Goal: Transaction & Acquisition: Purchase product/service

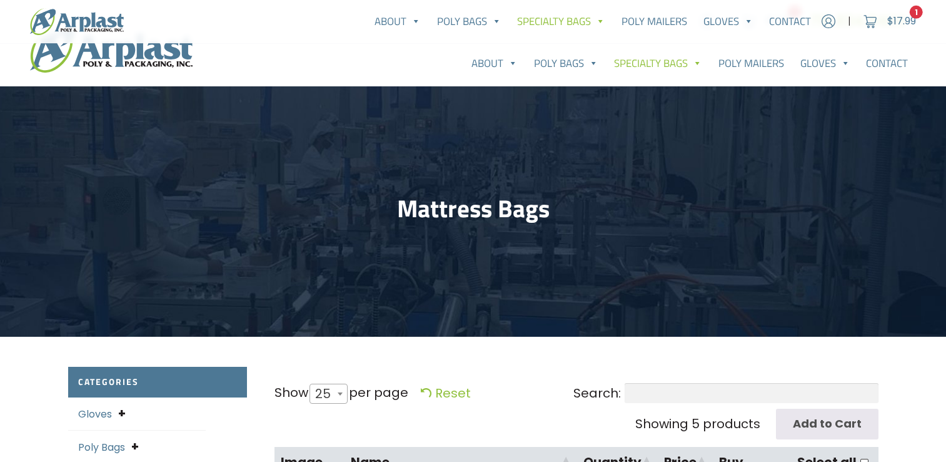
select select "25"
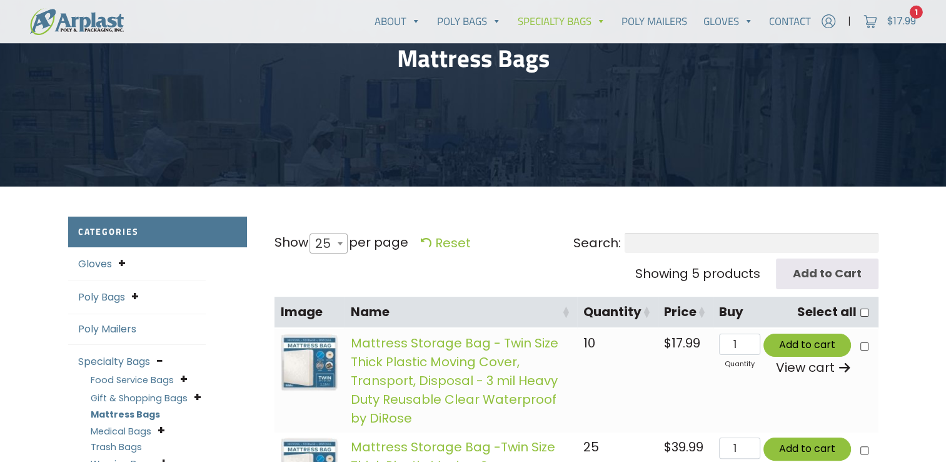
scroll to position [250, 0]
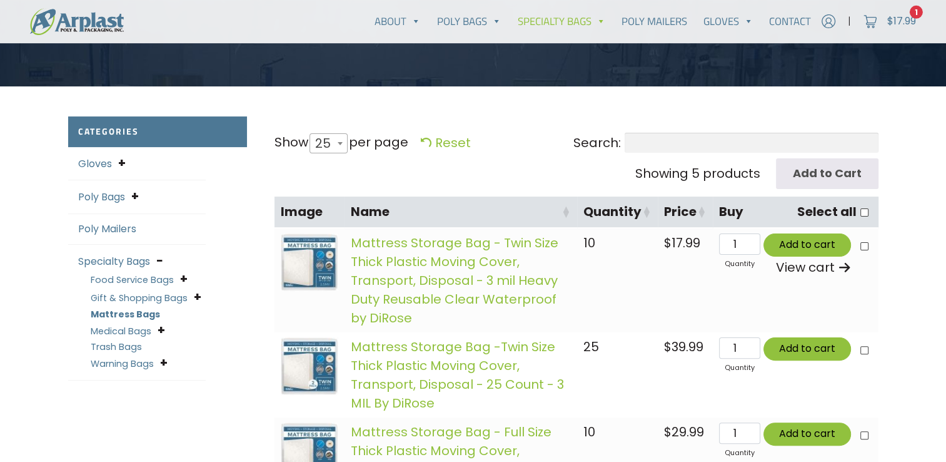
click at [625, 147] on input "Search:" at bounding box center [752, 143] width 254 height 20
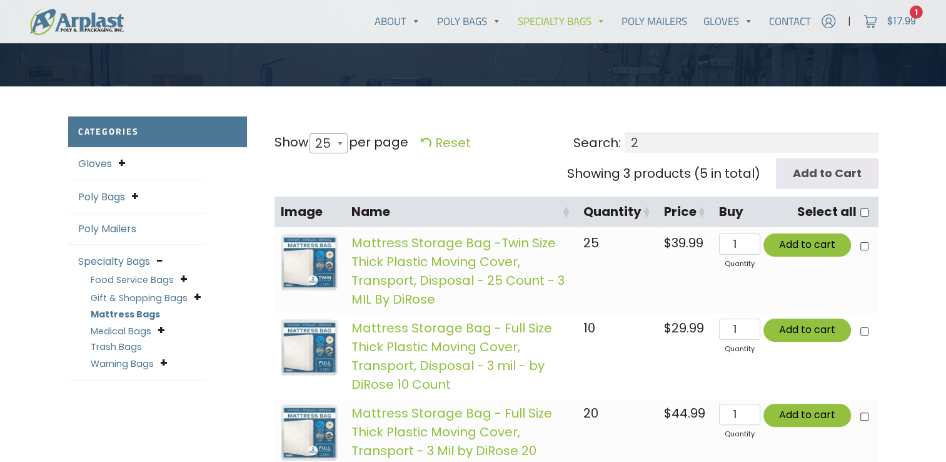
type input "2"
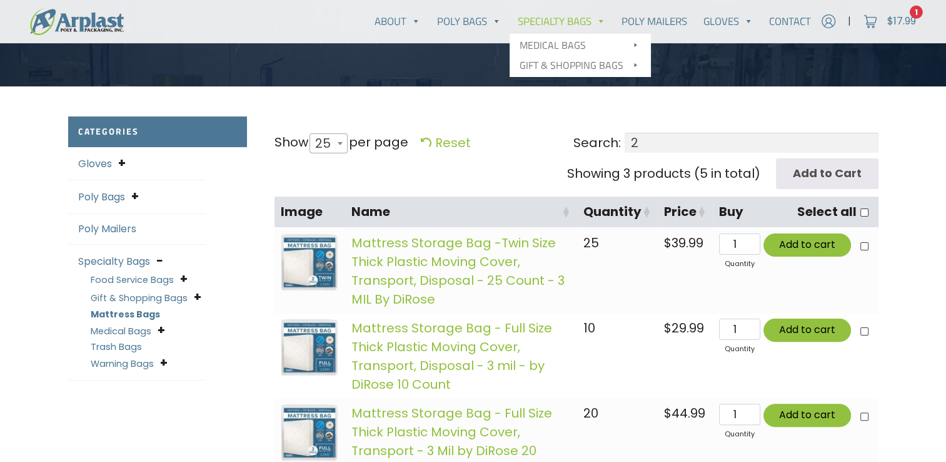
click at [573, 33] on link "Specialty Bags" at bounding box center [562, 21] width 104 height 25
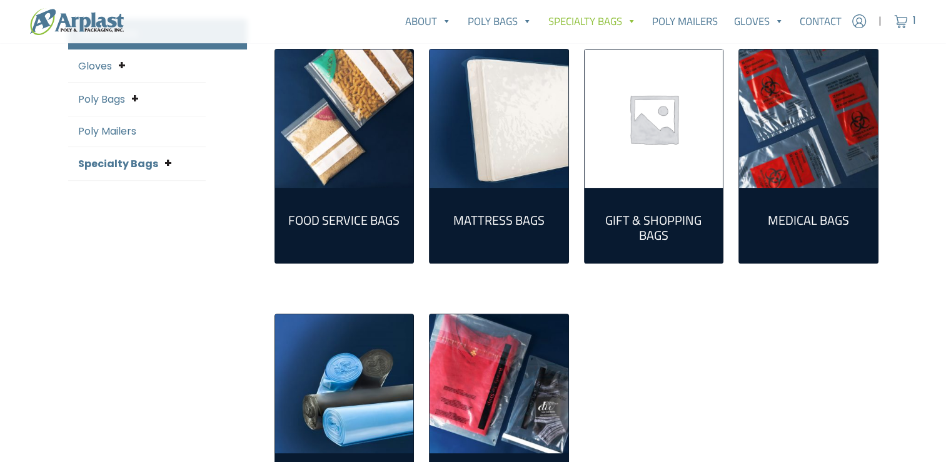
scroll to position [313, 0]
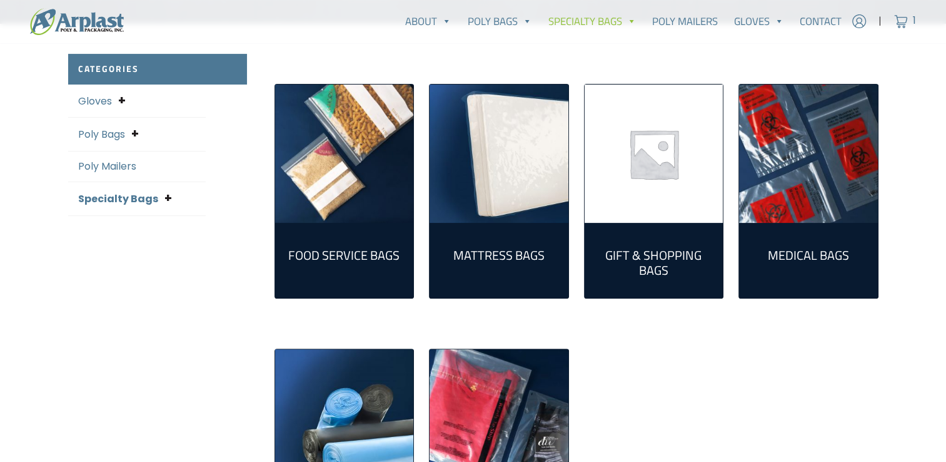
click at [508, 175] on img "Visit product category Mattress Bags" at bounding box center [499, 153] width 139 height 139
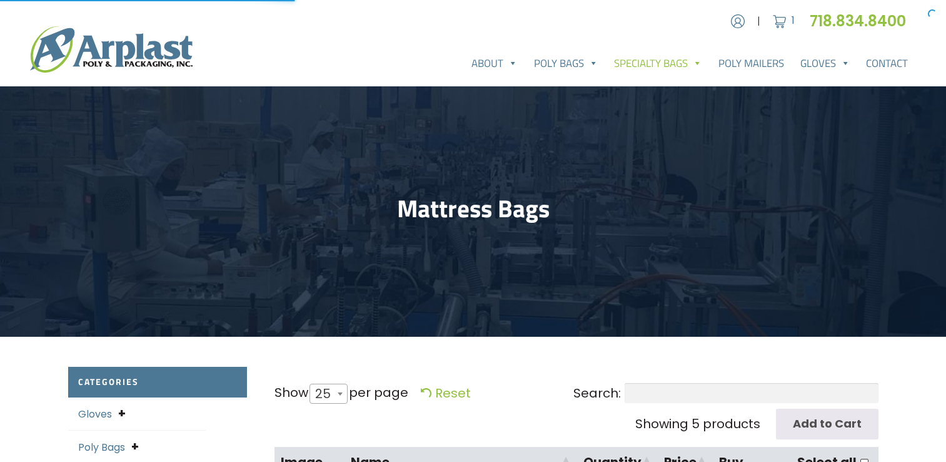
select select "25"
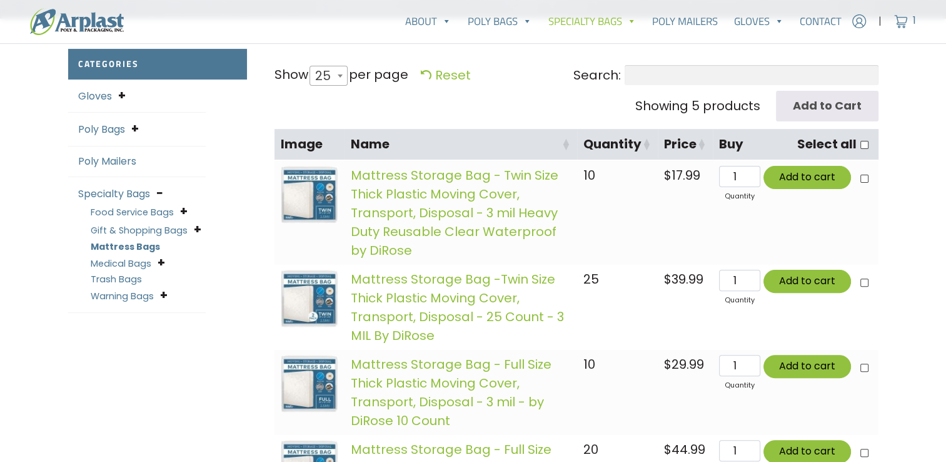
scroll to position [438, 0]
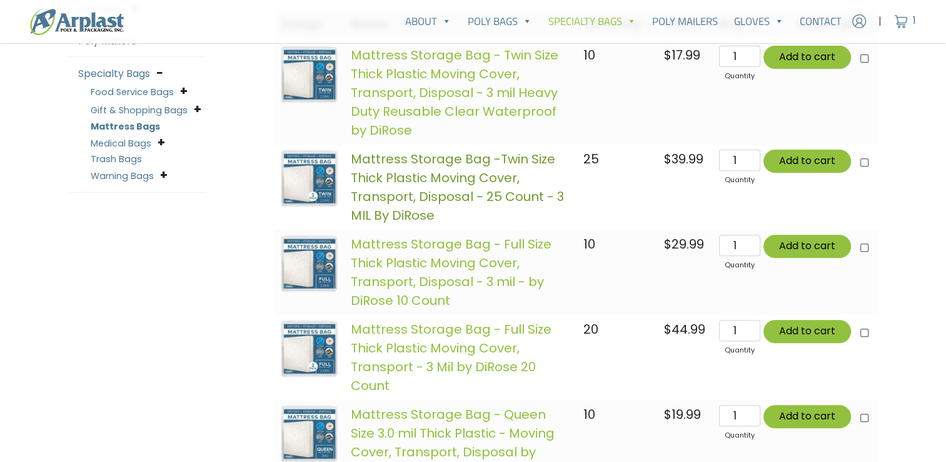
click at [463, 178] on link "Mattress Storage Bag -Twin Size Thick Plastic Moving Cover, Transport, Disposal…" at bounding box center [457, 187] width 213 height 74
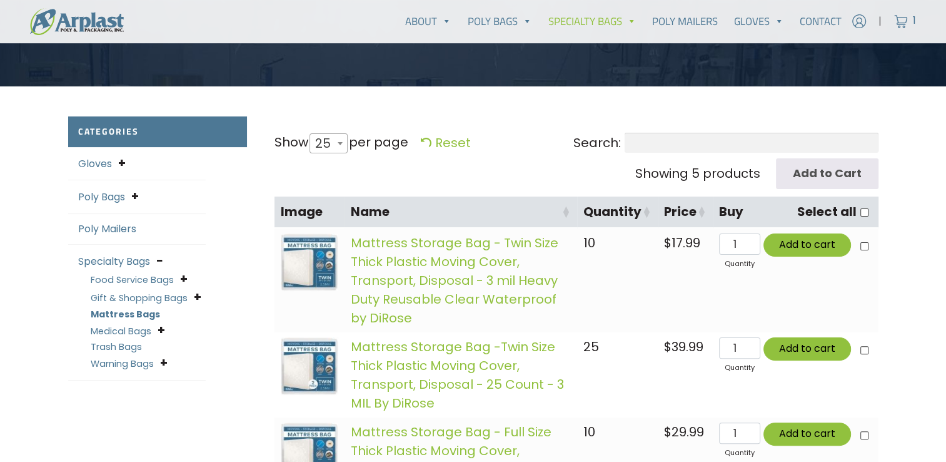
click at [590, 28] on link "Specialty Bags" at bounding box center [592, 21] width 104 height 25
click at [575, 19] on link "Specialty Bags" at bounding box center [592, 21] width 104 height 25
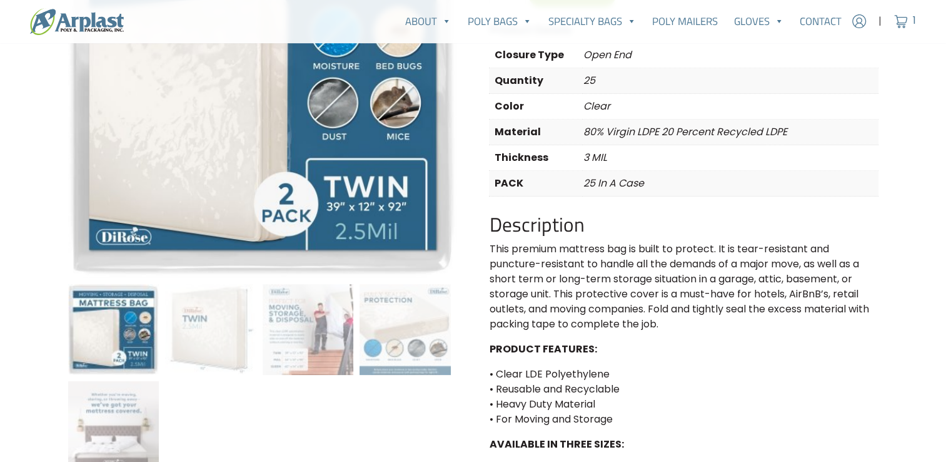
scroll to position [188, 0]
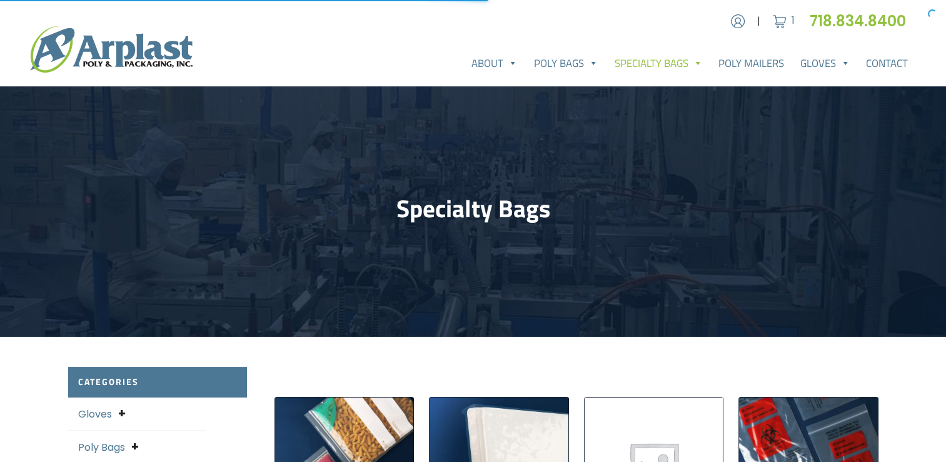
scroll to position [250, 0]
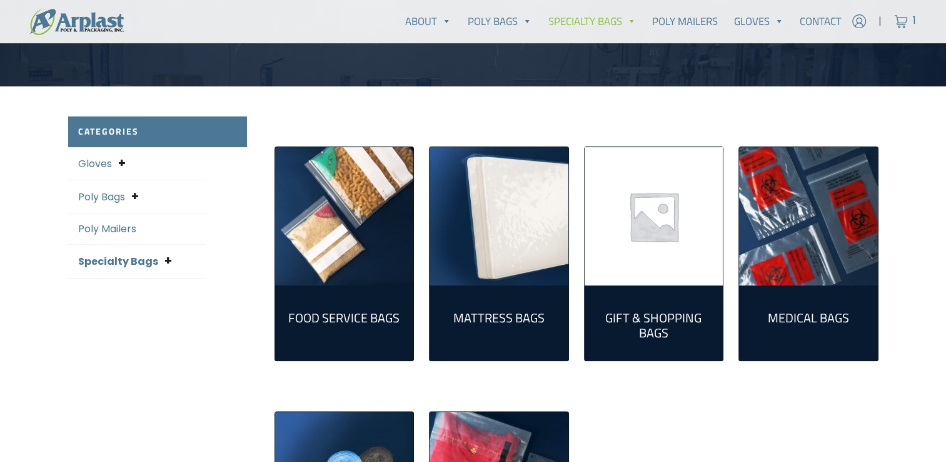
click at [361, 267] on img "Visit product category Food Service Bags" at bounding box center [344, 216] width 139 height 139
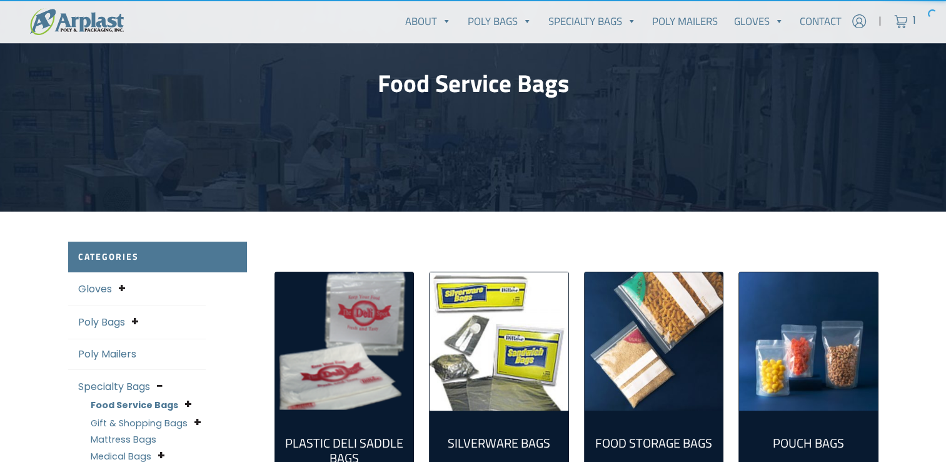
scroll to position [188, 0]
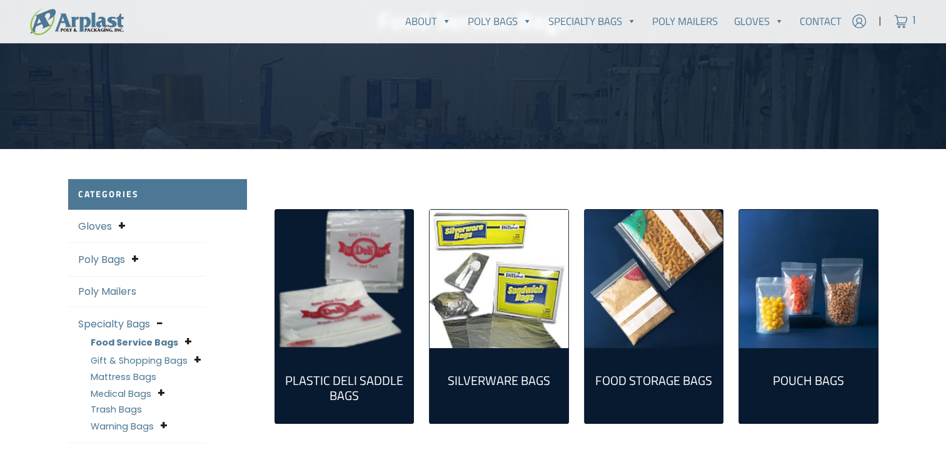
click at [672, 306] on img "Visit product category Food Storage Bags" at bounding box center [654, 279] width 139 height 139
click at [362, 326] on img "Visit product category Plastic Deli Saddle Bags" at bounding box center [344, 279] width 139 height 139
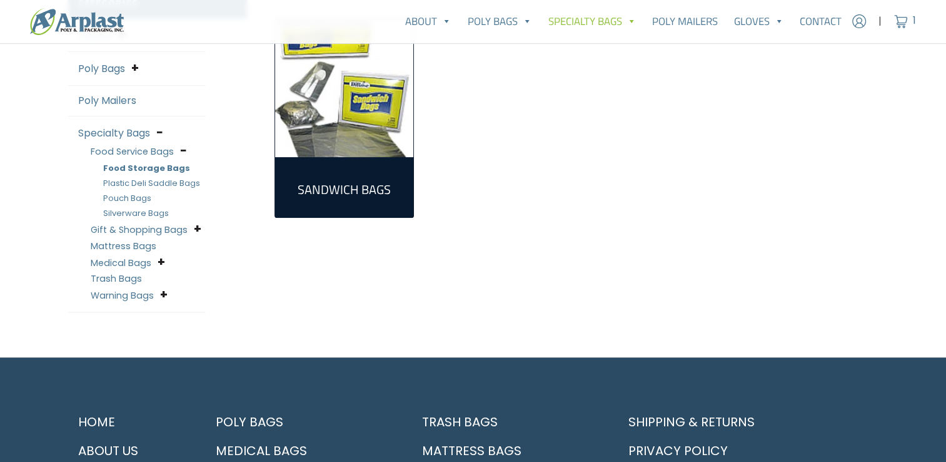
scroll to position [169, 0]
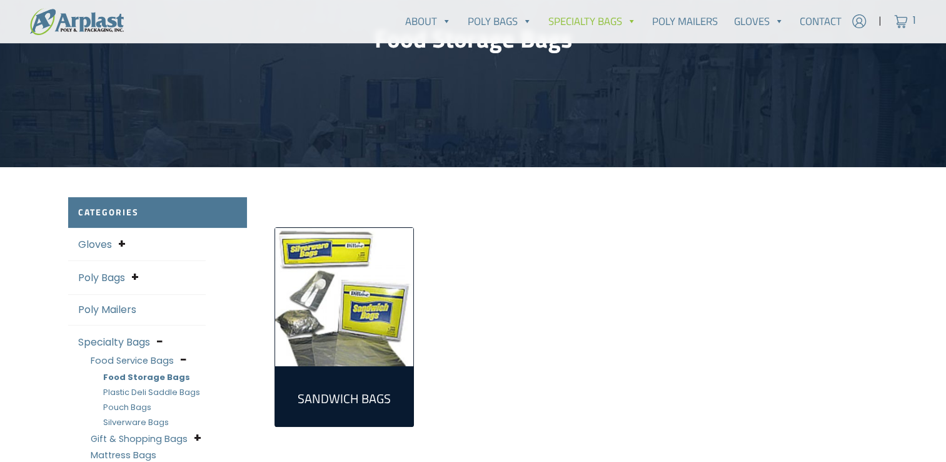
click at [168, 379] on link "Food Storage Bags" at bounding box center [146, 377] width 87 height 12
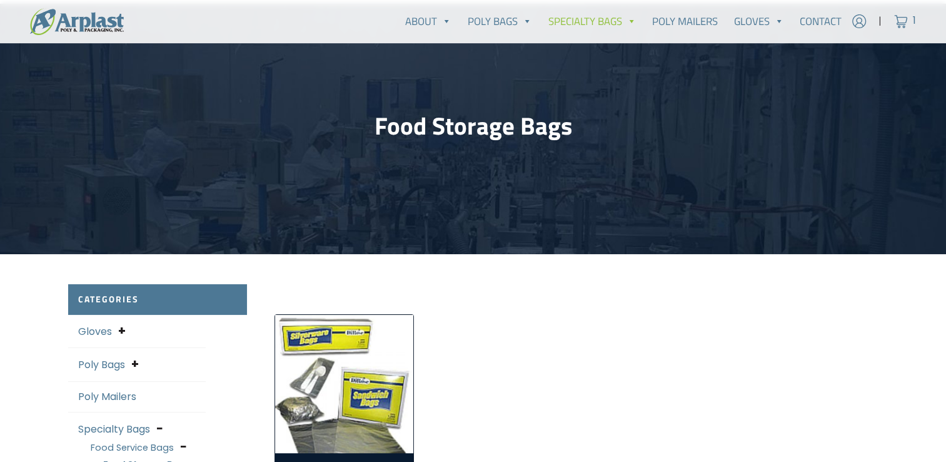
scroll to position [250, 0]
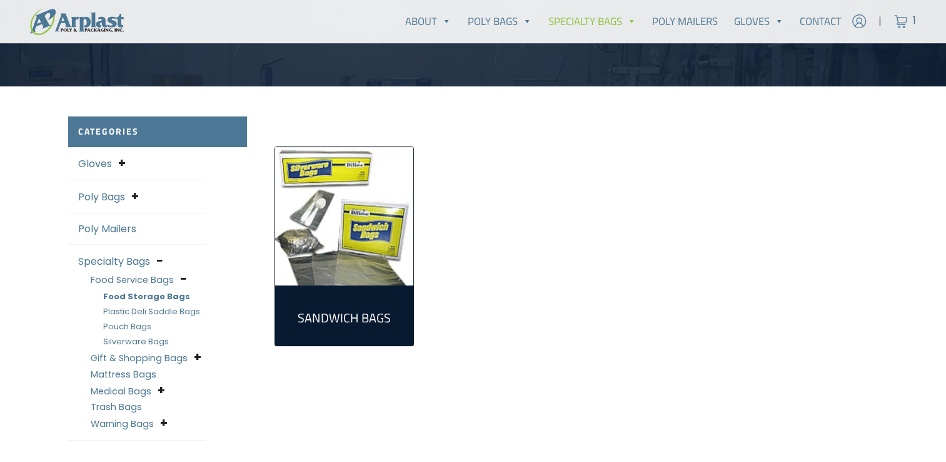
click at [338, 283] on img "Visit product category Sandwich Bags" at bounding box center [344, 216] width 139 height 139
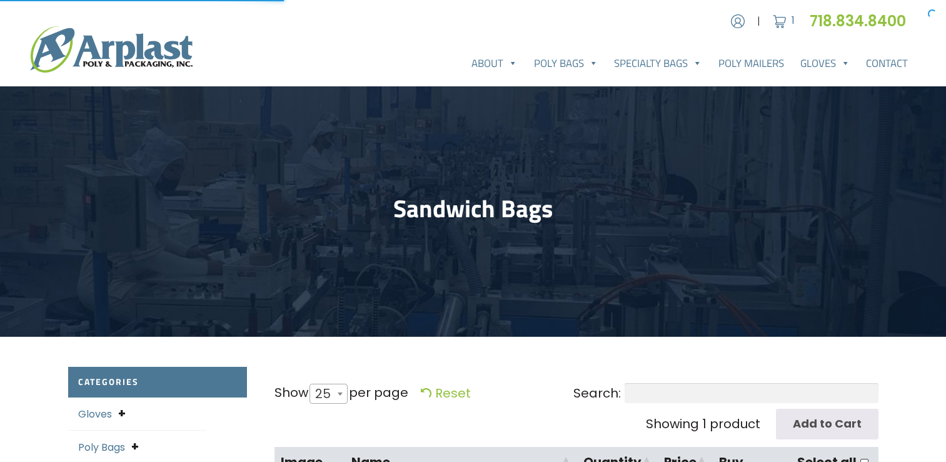
select select "25"
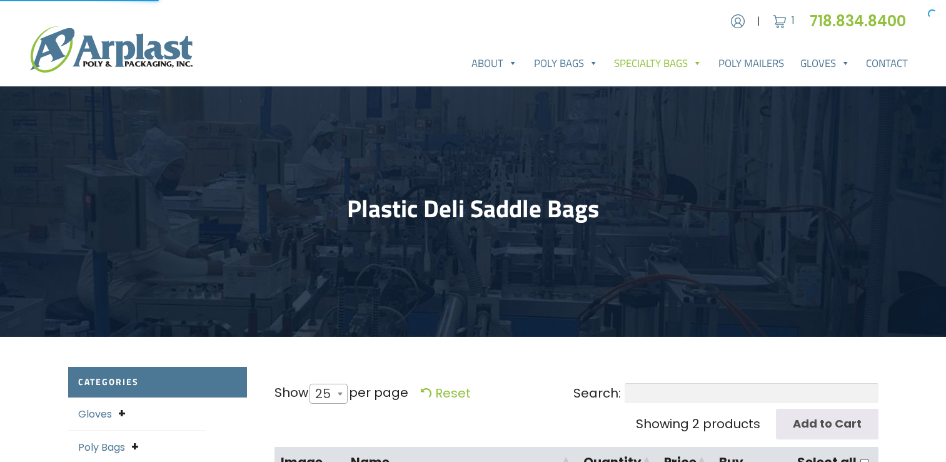
select select "25"
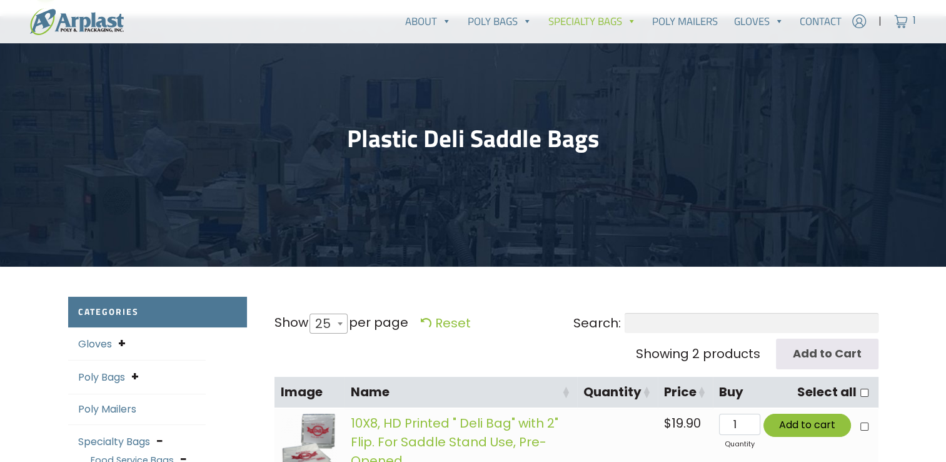
scroll to position [250, 0]
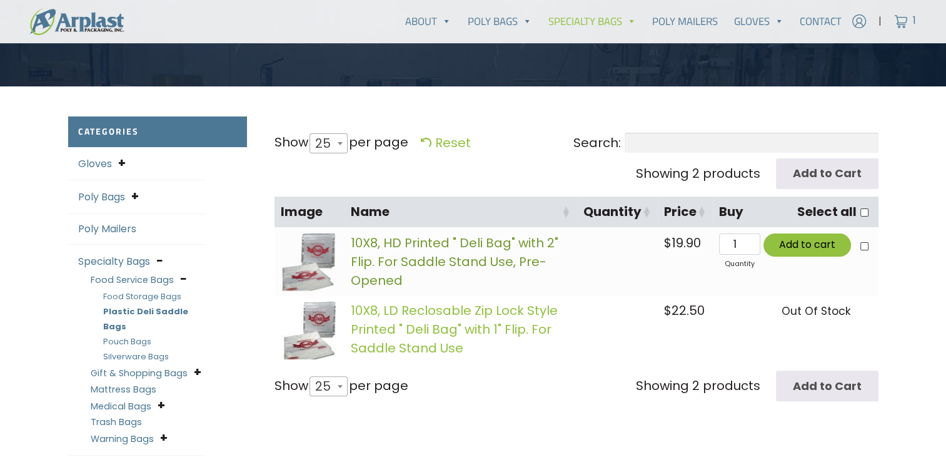
click at [460, 258] on link "10X8, HD Printed " Deli Bag" with 2" Flip. For Saddle Stand Use, Pre-Opened" at bounding box center [455, 261] width 208 height 55
click at [671, 149] on input "Search:" at bounding box center [752, 143] width 254 height 20
paste input "PB-385-2X3X.002- ZIPLOCK"
type input "PB-385-2X3X.002- ZIPLOCK"
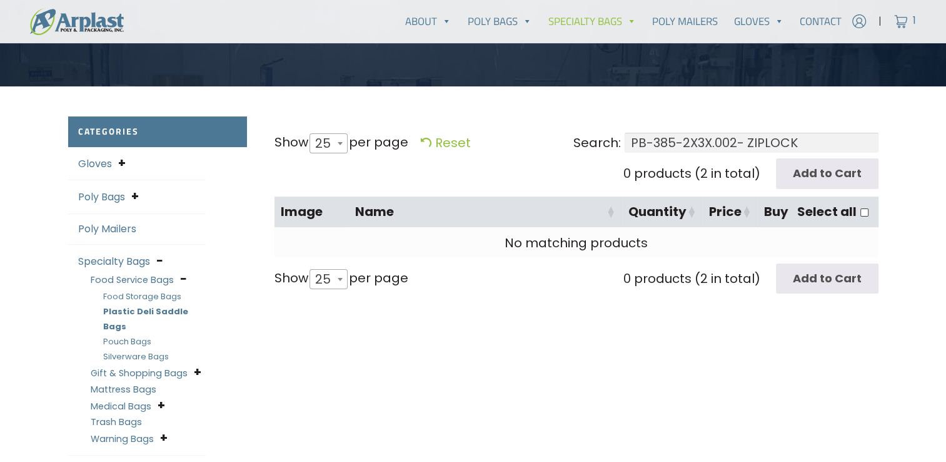
scroll to position [0, 25]
click at [718, 142] on input "PB-385-2X3X.002- ZIPLOCK" at bounding box center [752, 143] width 254 height 20
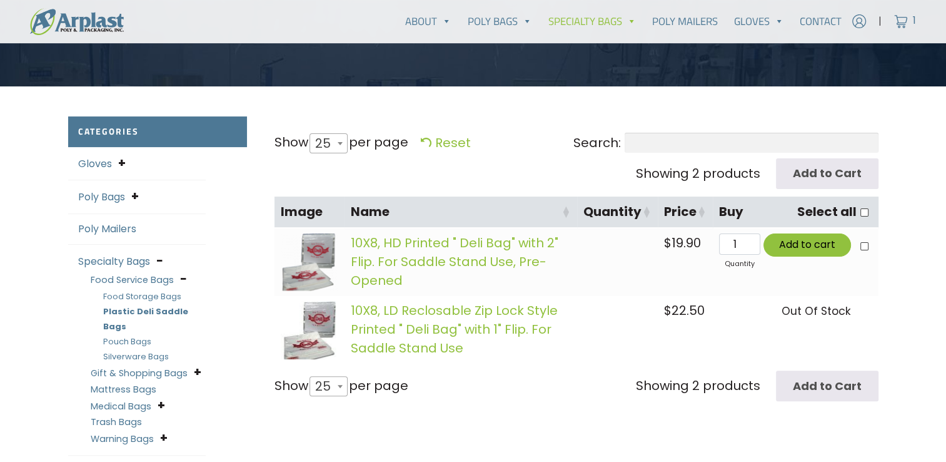
paste input "PB-385-2X3X.002- ZIPLOCK"
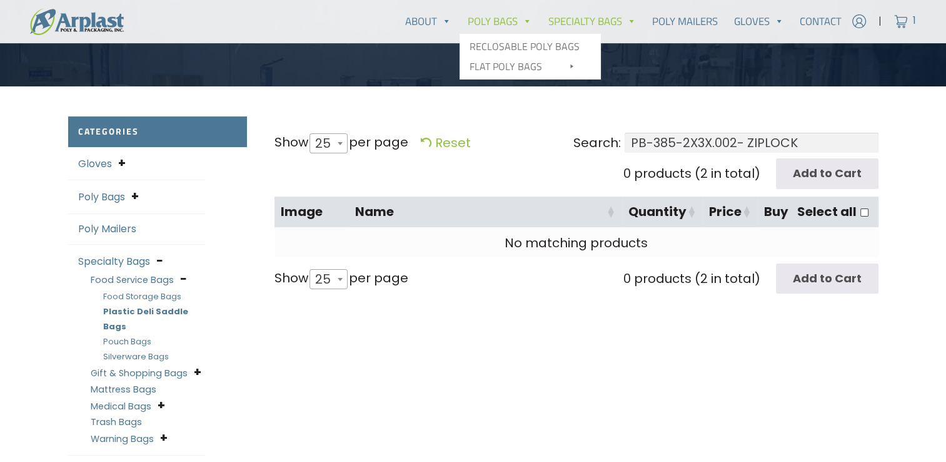
type input "PB-385-2X3X.002- ZIPLOCK"
click at [508, 13] on link "Poly Bags" at bounding box center [500, 21] width 81 height 25
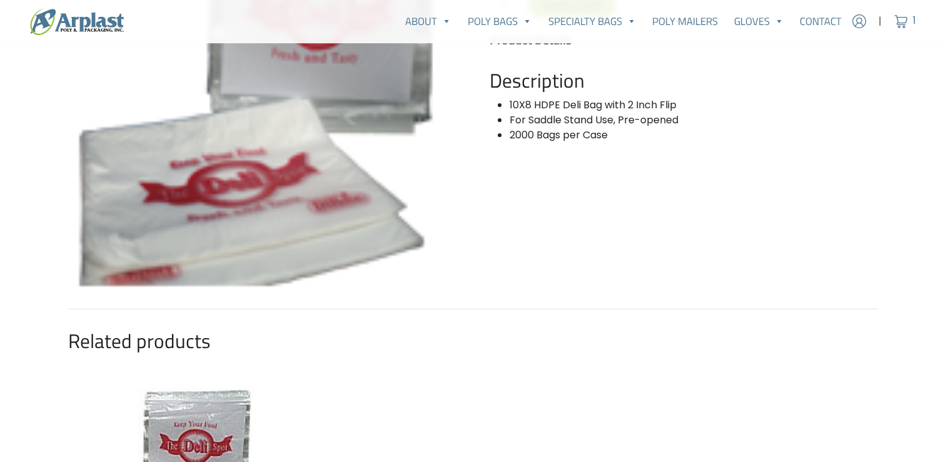
scroll to position [250, 0]
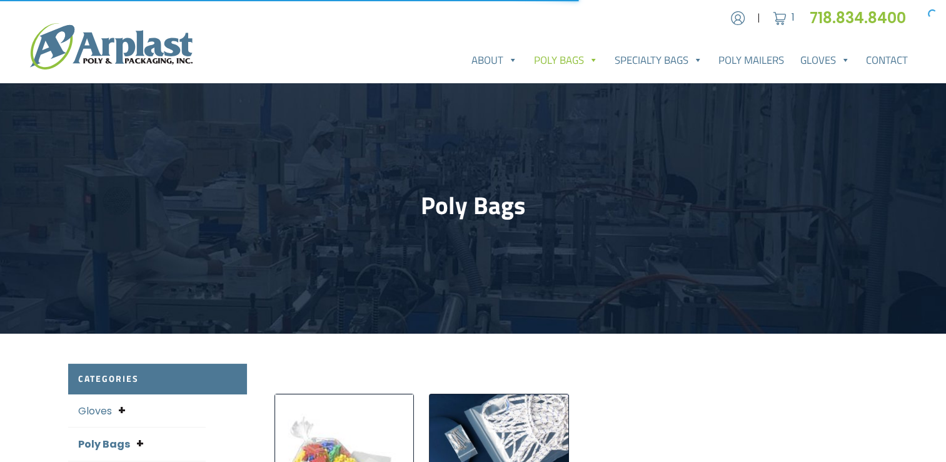
scroll to position [188, 0]
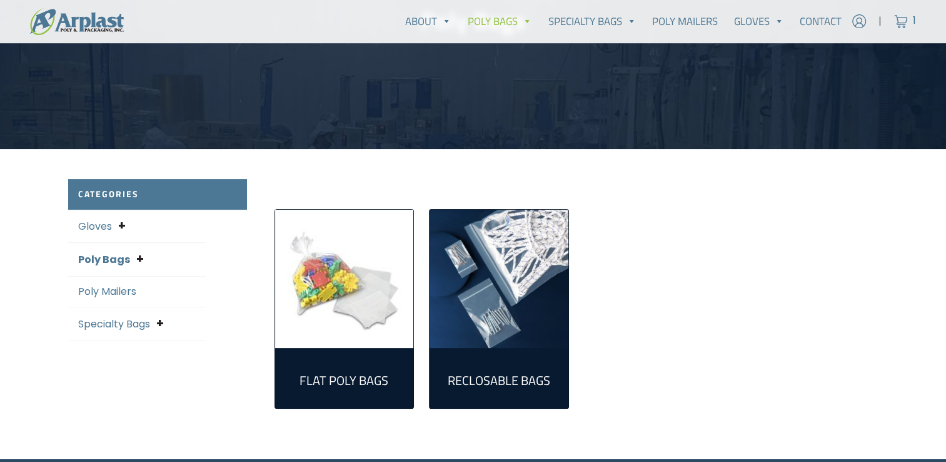
click at [486, 364] on link "Reclosable Bags (161)" at bounding box center [499, 378] width 119 height 40
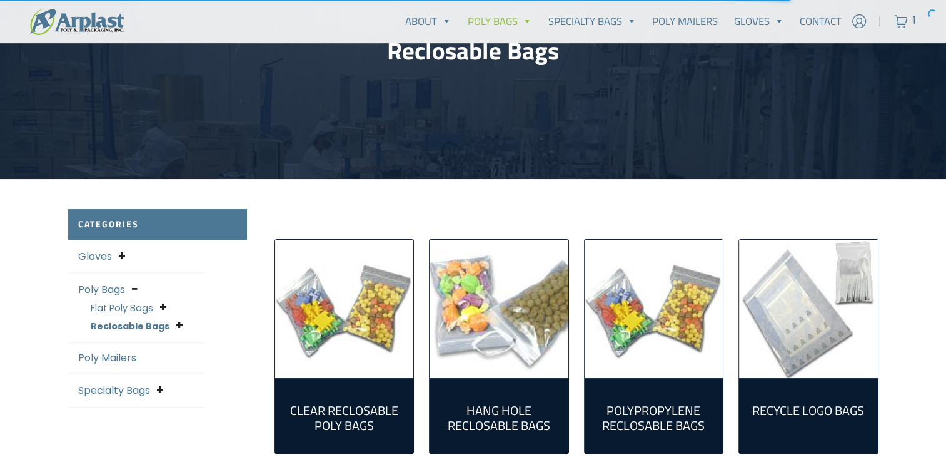
scroll to position [188, 0]
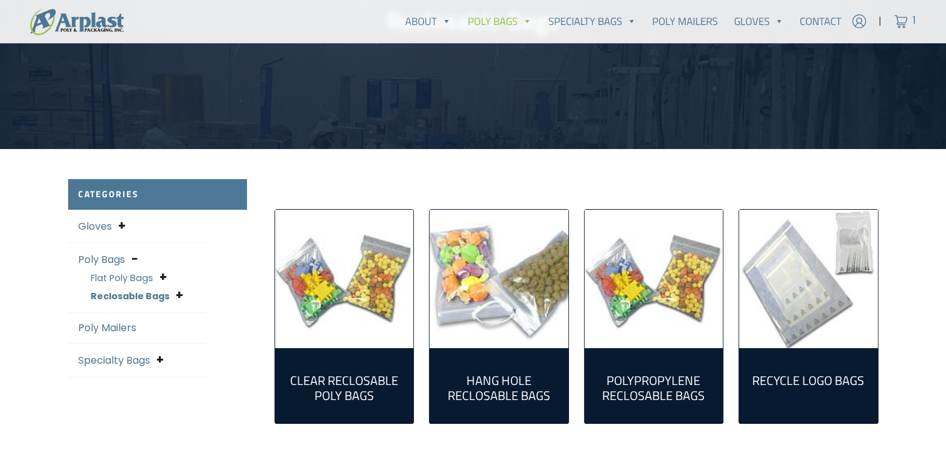
click at [792, 293] on img "Visit product category Recycle Logo Bags" at bounding box center [808, 279] width 139 height 139
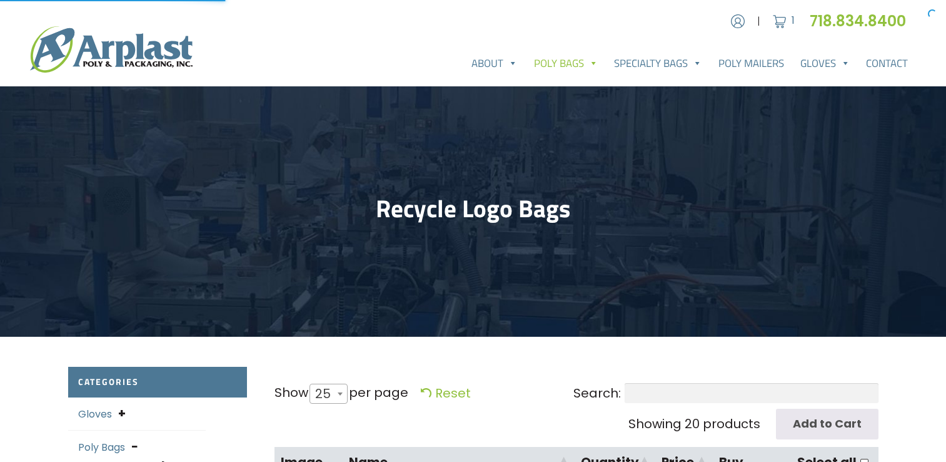
select select "25"
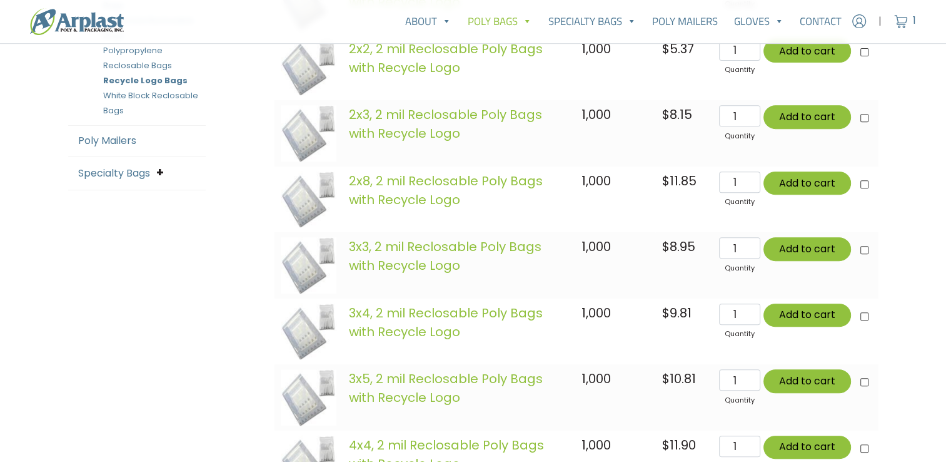
scroll to position [438, 0]
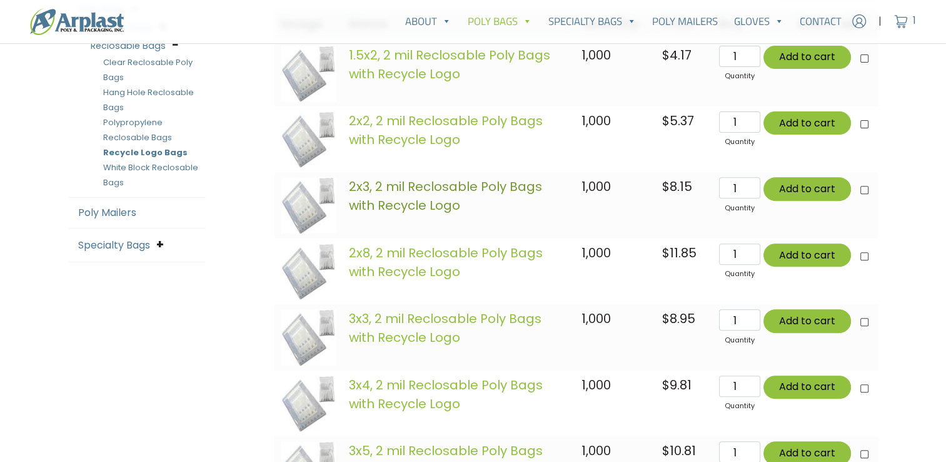
click at [440, 200] on link "2x3, 2 mil Reclosable Poly Bags with Recycle Logo" at bounding box center [445, 196] width 193 height 36
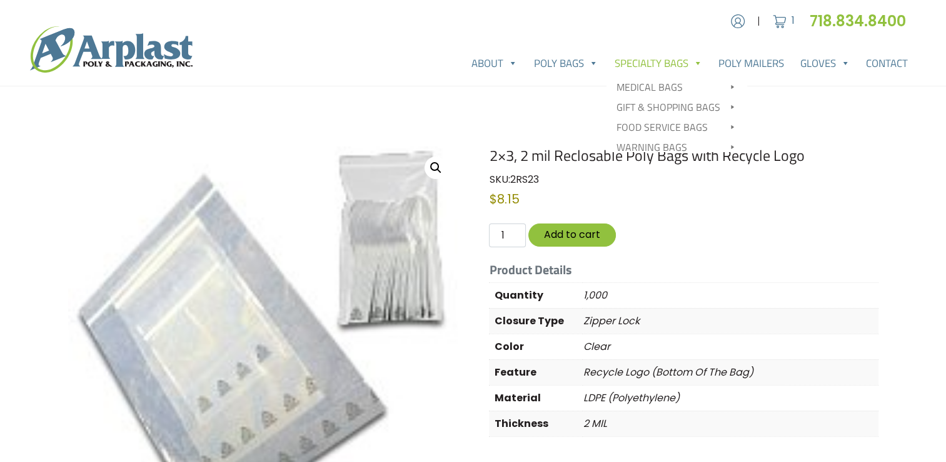
click at [640, 65] on link "Specialty Bags" at bounding box center [659, 63] width 104 height 25
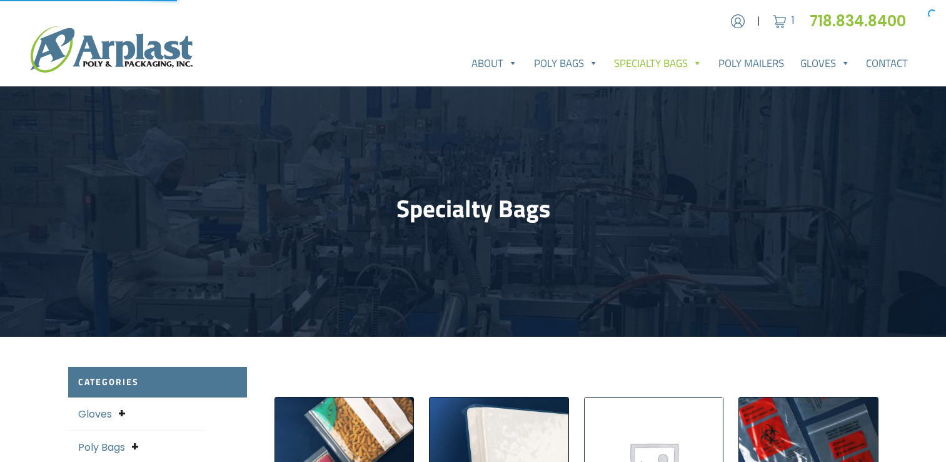
click at [577, 54] on link "Poly Bags" at bounding box center [566, 63] width 81 height 25
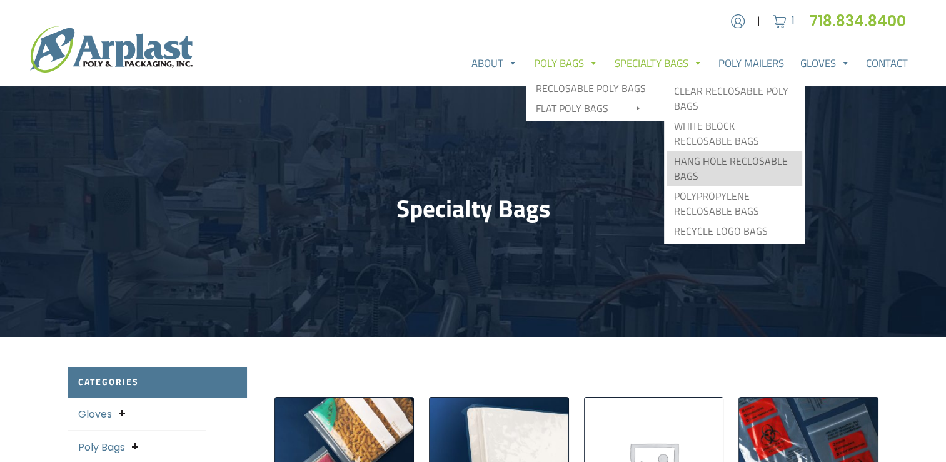
click at [702, 164] on link "Hang Hole Reclosable Bags" at bounding box center [735, 168] width 136 height 35
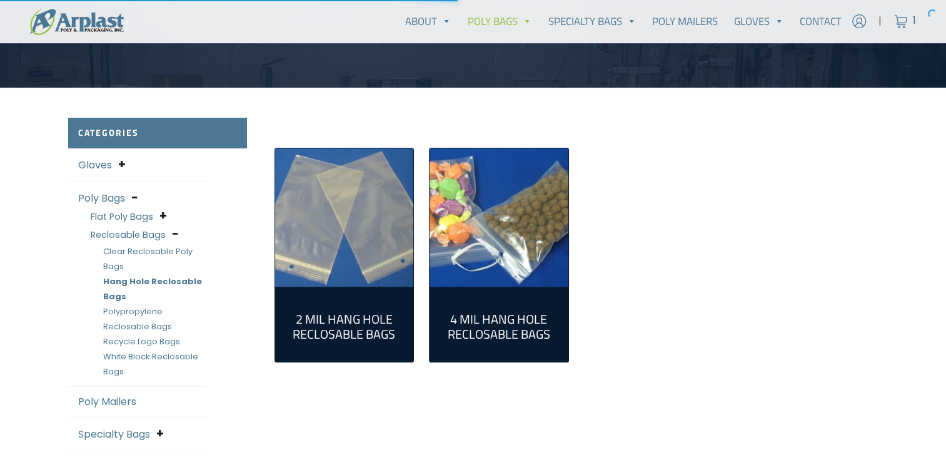
scroll to position [250, 0]
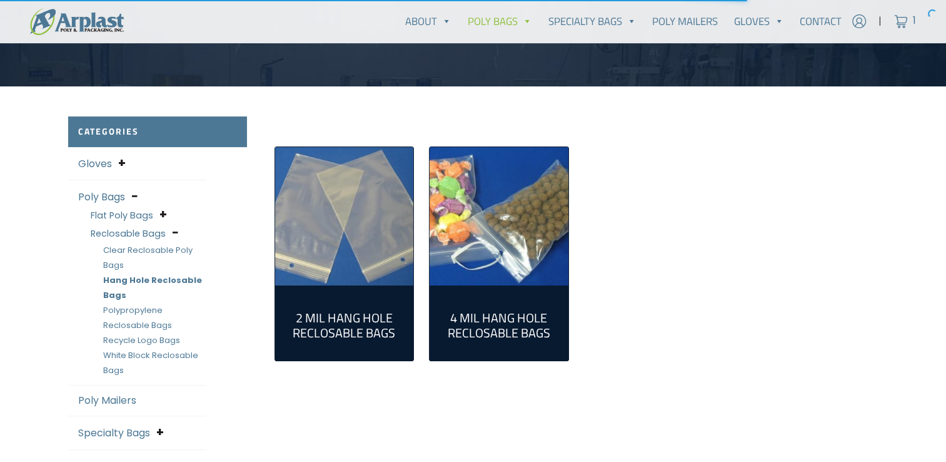
click at [388, 282] on img "Visit product category 2 Mil Hang Hole Reclosable Bags" at bounding box center [344, 216] width 139 height 139
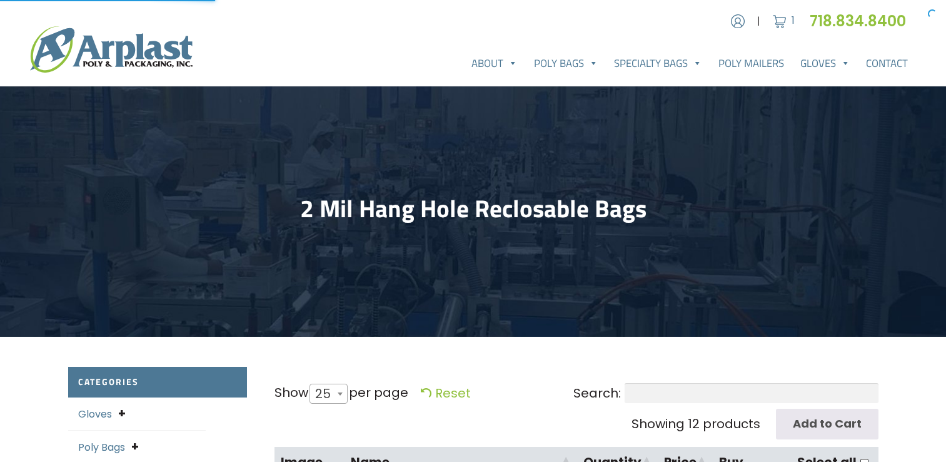
select select "25"
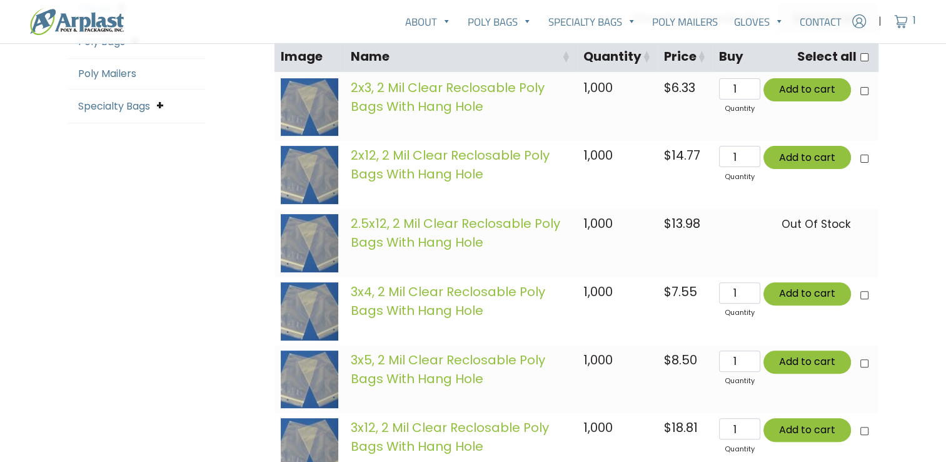
scroll to position [375, 0]
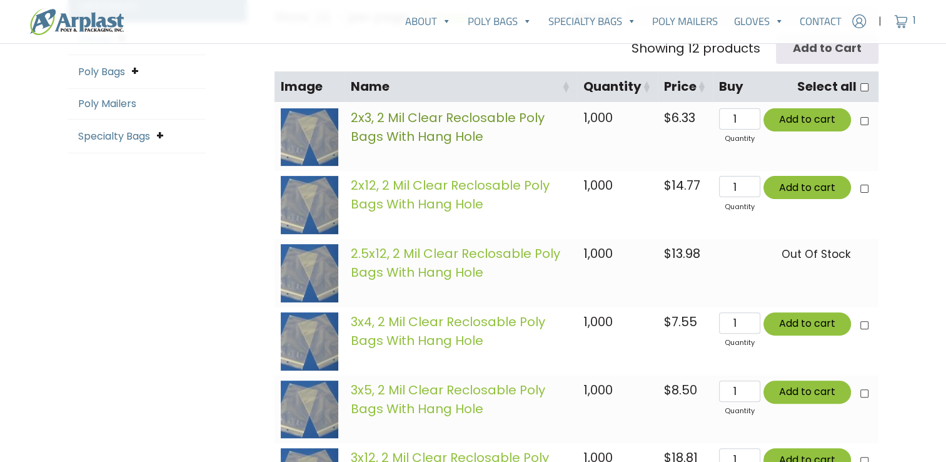
click at [407, 136] on link "2x3, 2 Mil Clear Reclosable Poly Bags With Hang Hole" at bounding box center [448, 127] width 194 height 36
type input "2"
click at [749, 113] on input "2" at bounding box center [739, 118] width 41 height 21
type input "Add 2 items for $12.66"
checkbox input"] "true"
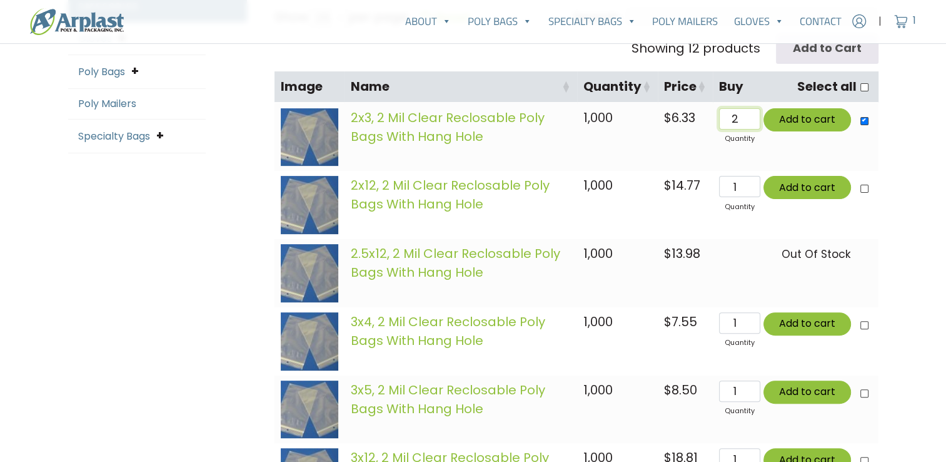
type input "Add 2 items for $12.66"
type input "3"
click at [749, 113] on input "3" at bounding box center [739, 118] width 41 height 21
type input "Add 3 items for $18.99"
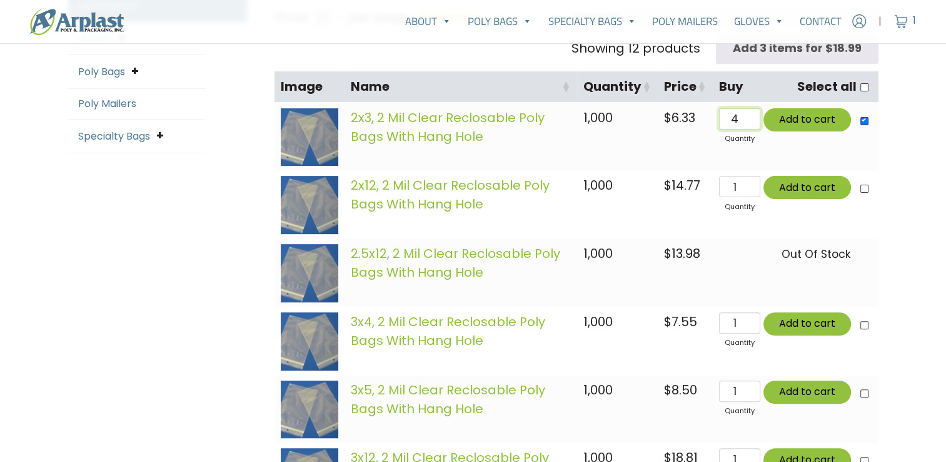
type input "4"
click at [751, 113] on input "4" at bounding box center [739, 118] width 41 height 21
type input "Add 4 items for $25.32"
type input "5"
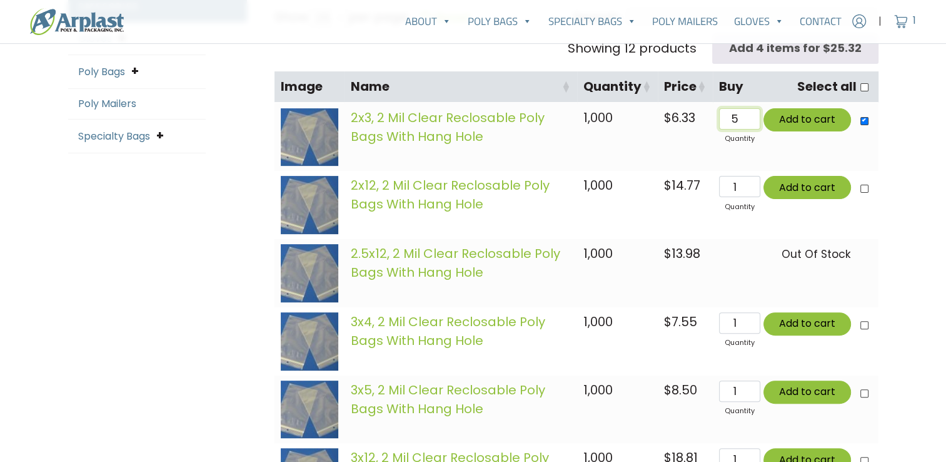
click at [751, 113] on input "5" at bounding box center [739, 118] width 41 height 21
type input "Add 5 items for $31.65"
click at [799, 121] on button "Add to cart" at bounding box center [808, 119] width 88 height 23
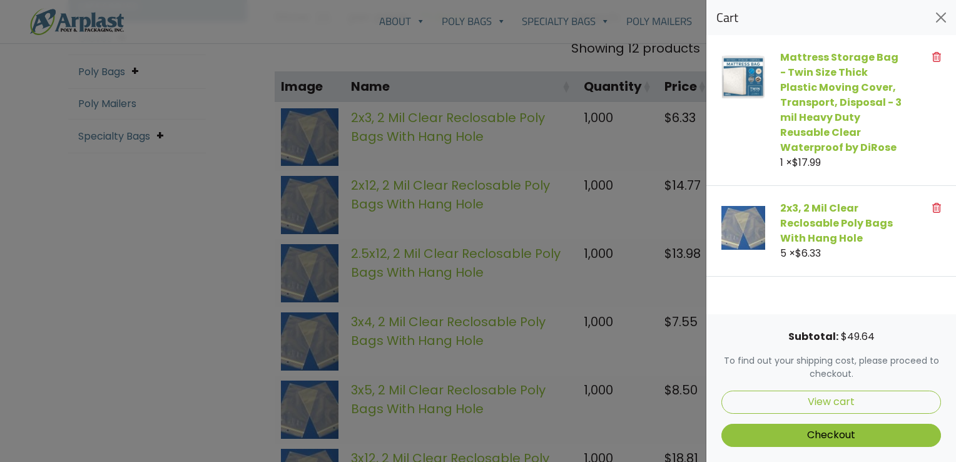
click at [934, 61] on icon at bounding box center [936, 57] width 9 height 10
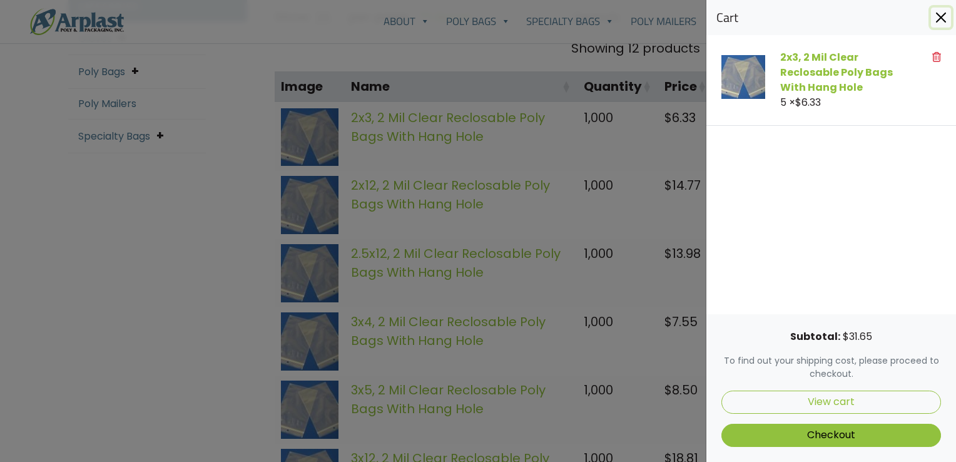
click at [933, 15] on button "Close" at bounding box center [941, 18] width 20 height 20
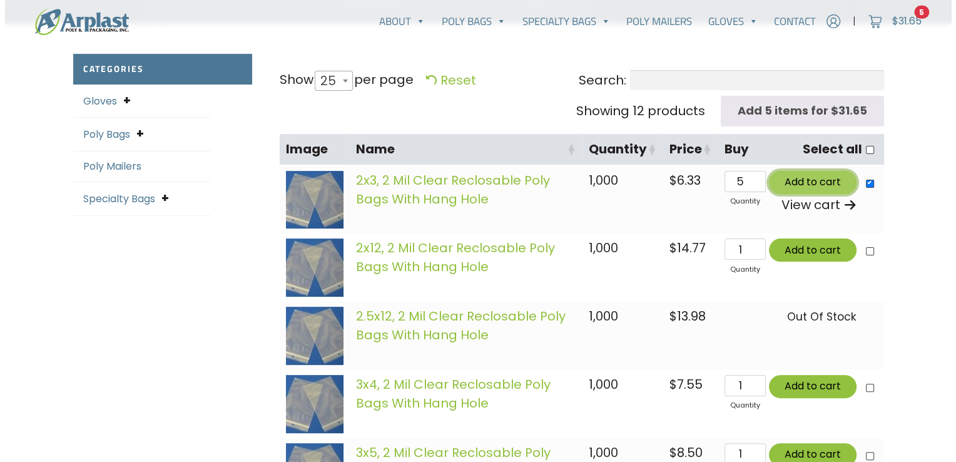
scroll to position [250, 0]
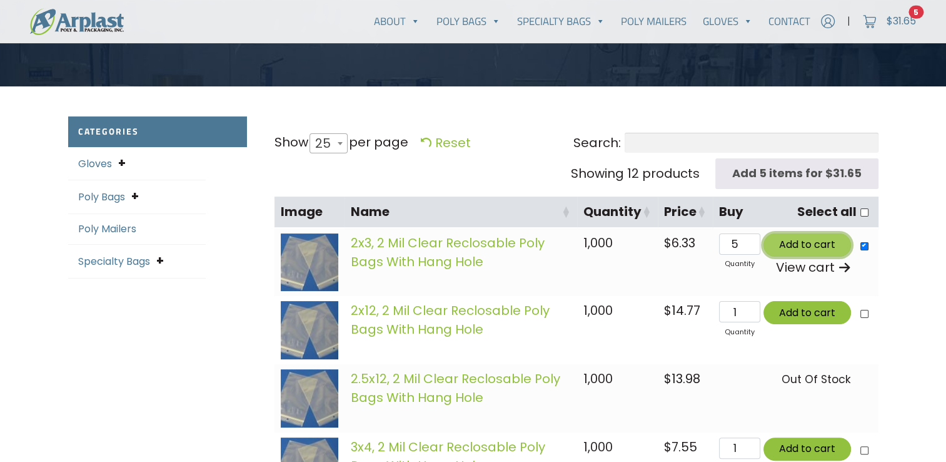
type button "3588"
click at [889, 22] on span "$" at bounding box center [890, 21] width 6 height 14
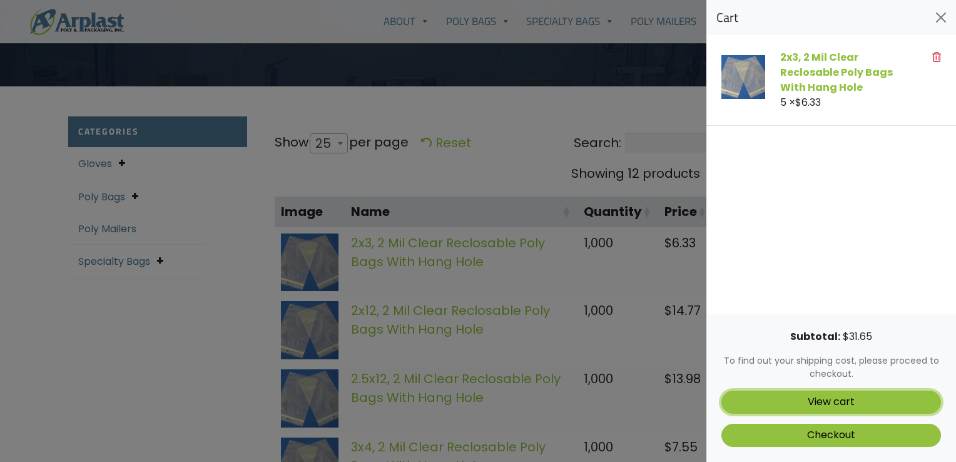
click at [854, 402] on link "View cart" at bounding box center [831, 401] width 220 height 23
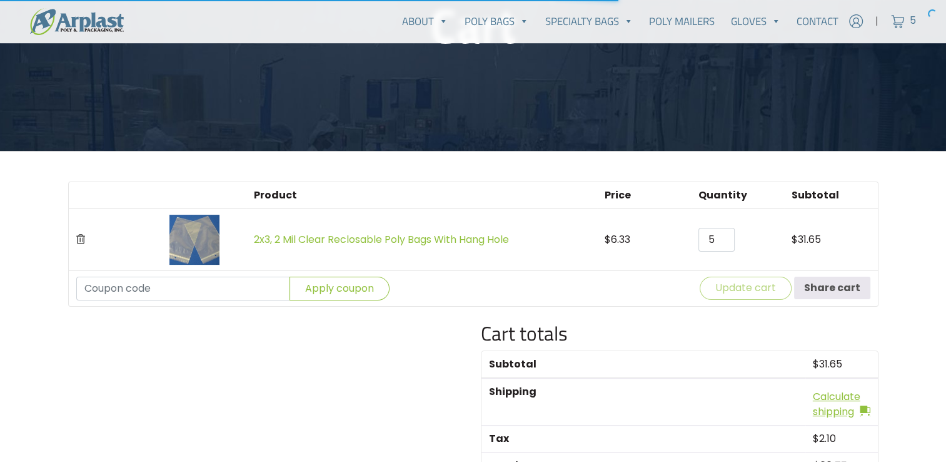
scroll to position [188, 0]
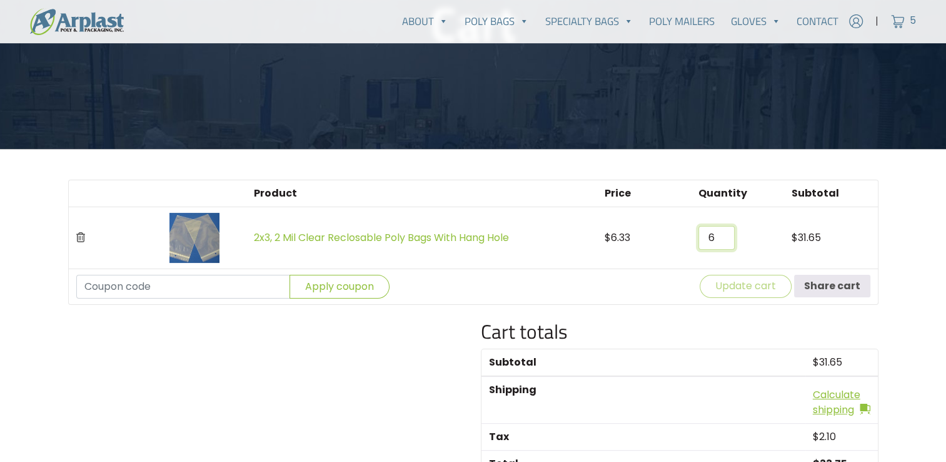
click at [724, 235] on input "6" at bounding box center [717, 238] width 36 height 24
click at [724, 235] on input "7" at bounding box center [717, 238] width 36 height 24
click at [724, 235] on input "8" at bounding box center [717, 238] width 36 height 24
click at [724, 235] on input "9" at bounding box center [717, 238] width 36 height 24
type input "10"
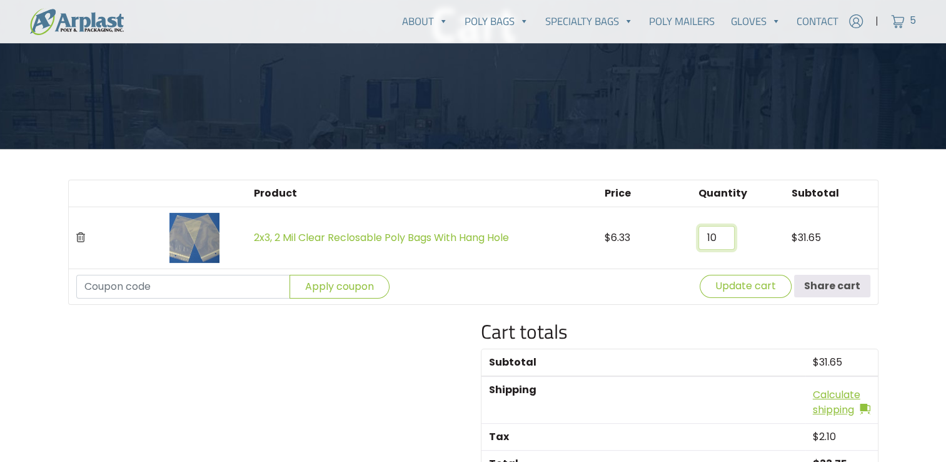
click at [724, 235] on input "10" at bounding box center [717, 238] width 36 height 24
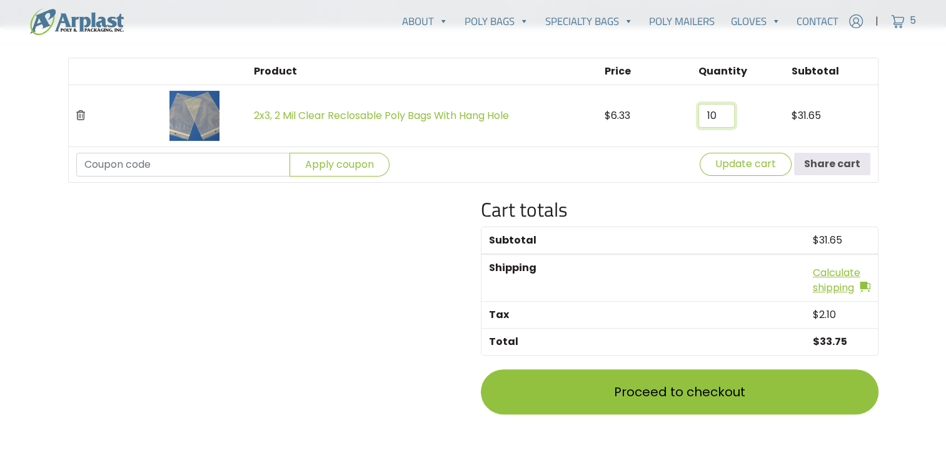
scroll to position [313, 0]
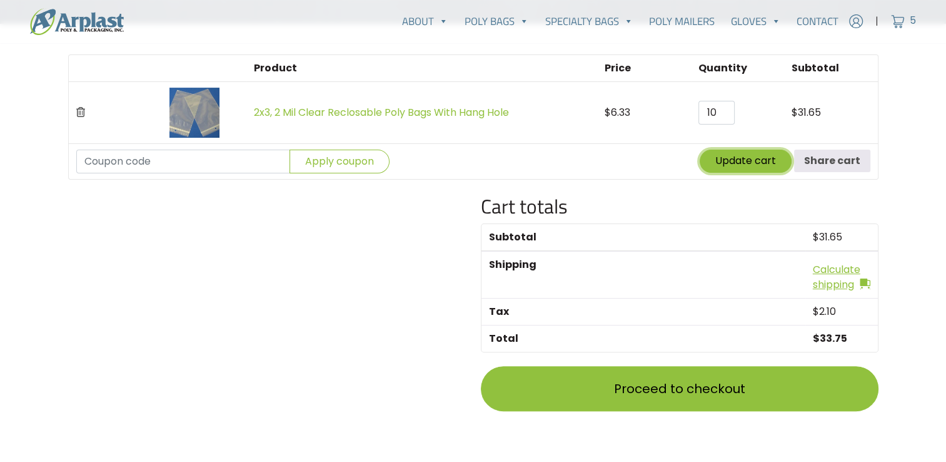
click at [765, 156] on button "Update cart" at bounding box center [746, 160] width 92 height 23
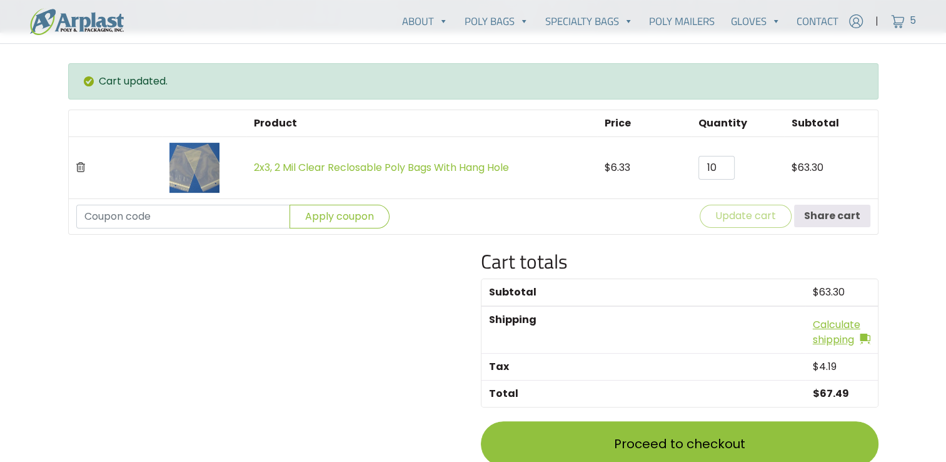
scroll to position [367, 0]
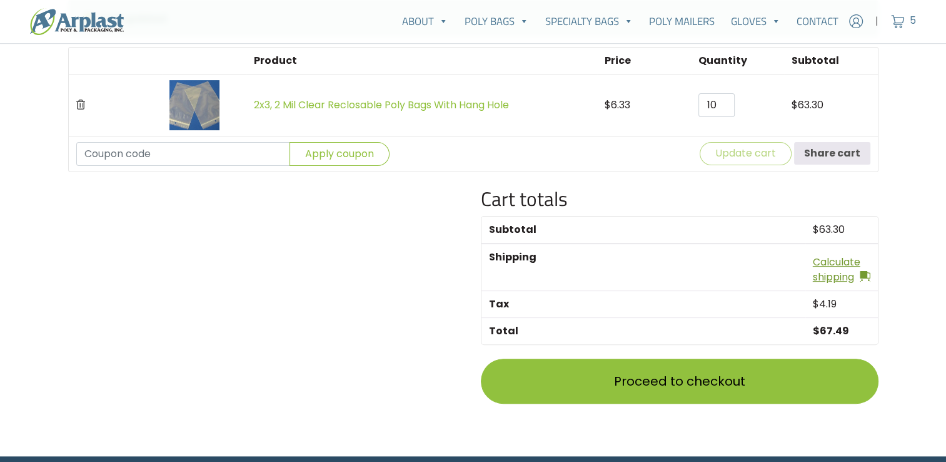
click at [836, 275] on link "Calculate shipping" at bounding box center [842, 270] width 58 height 30
select select "NJ"
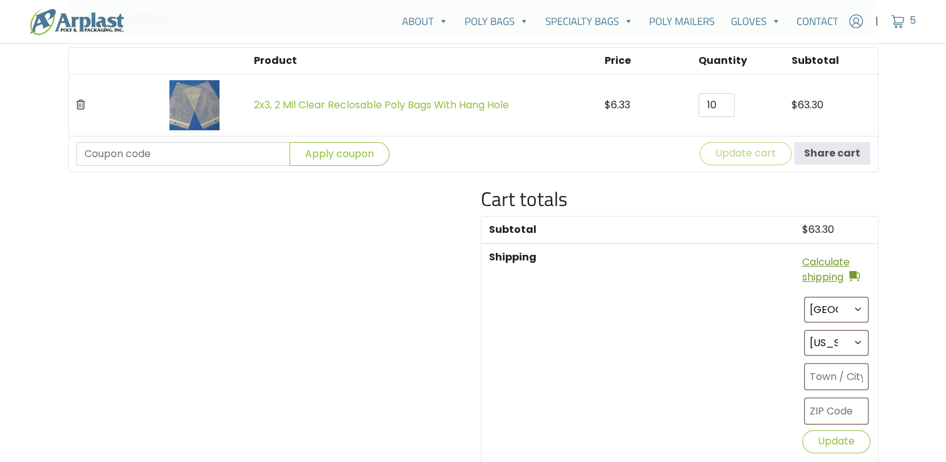
scroll to position [429, 0]
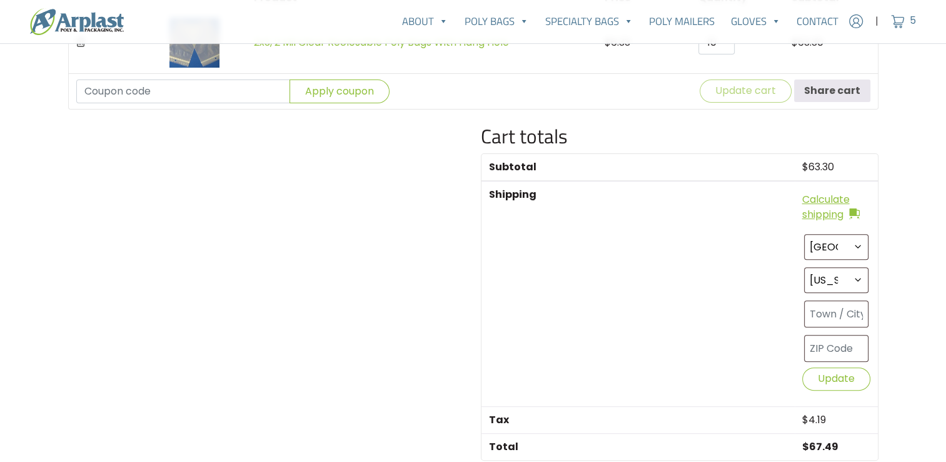
click at [795, 155] on td "$ 63.30" at bounding box center [836, 167] width 83 height 27
click at [803, 156] on td "$ 63.30" at bounding box center [836, 167] width 83 height 27
